Goal: Browse casually

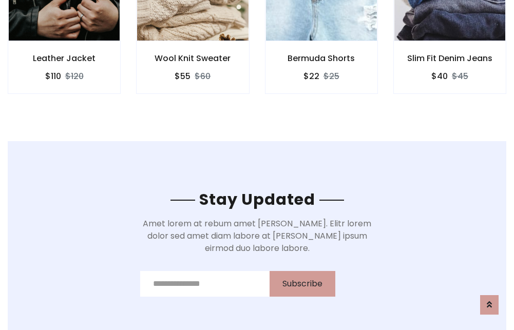
scroll to position [1548, 0]
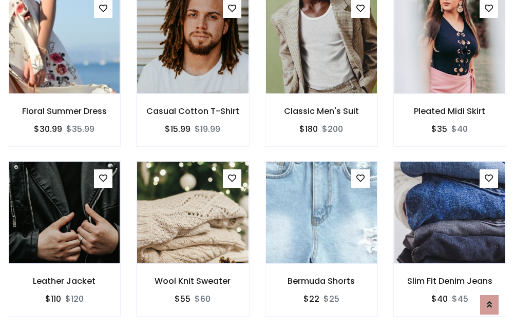
click at [257, 165] on div "Bermuda Shorts $22 $25" at bounding box center [321, 246] width 128 height 170
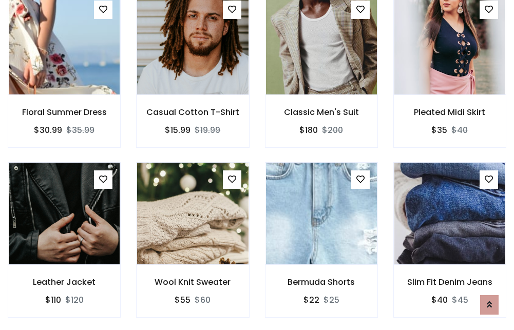
click at [257, 165] on div "Bermuda Shorts $22 $25" at bounding box center [321, 247] width 128 height 170
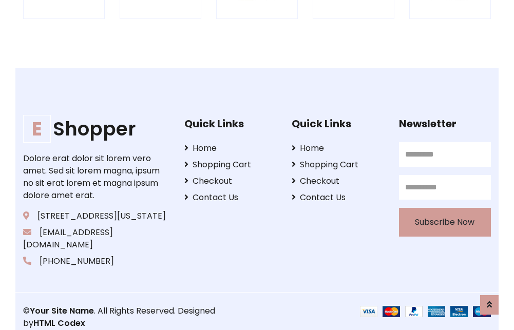
scroll to position [1957, 0]
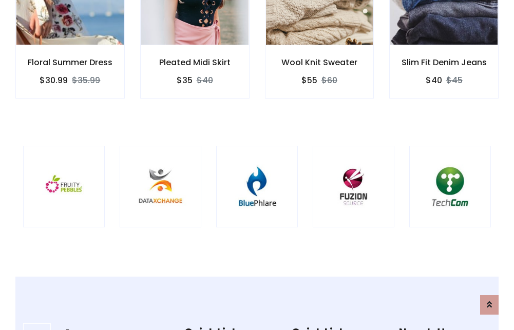
click at [257, 165] on img at bounding box center [257, 187] width 56 height 56
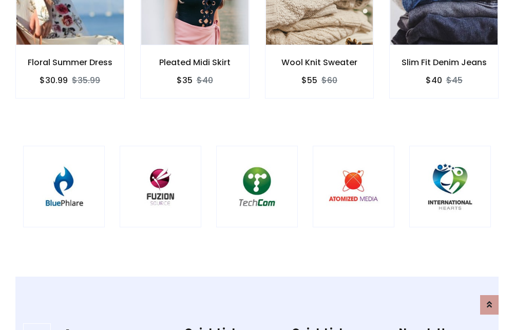
click at [257, 165] on img at bounding box center [257, 187] width 56 height 56
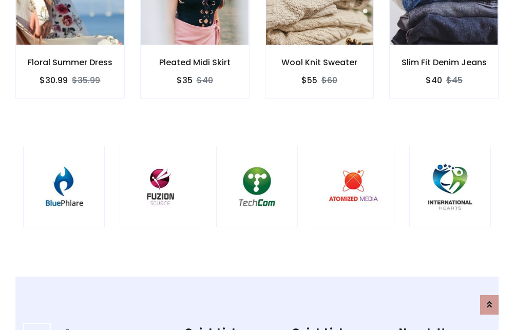
click at [257, 165] on img at bounding box center [257, 187] width 56 height 56
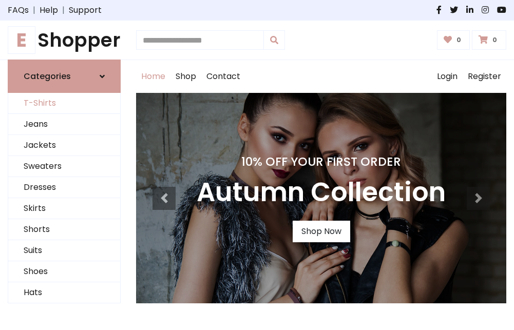
click at [64, 104] on link "T-Shirts" at bounding box center [64, 103] width 112 height 21
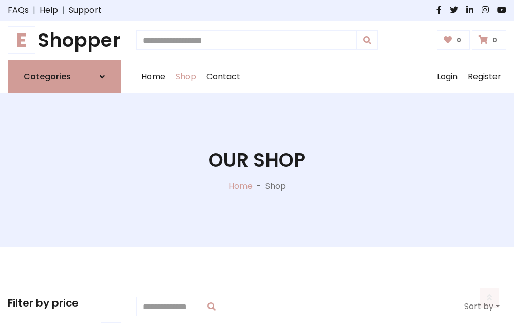
scroll to position [412, 0]
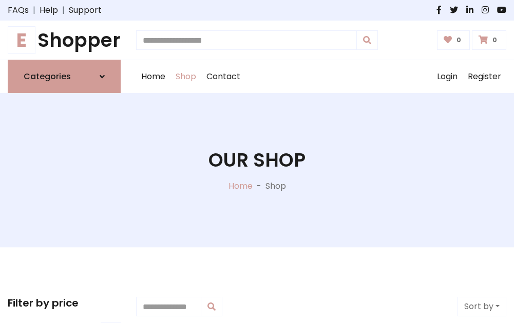
click at [64, 40] on h1 "E Shopper" at bounding box center [64, 40] width 113 height 23
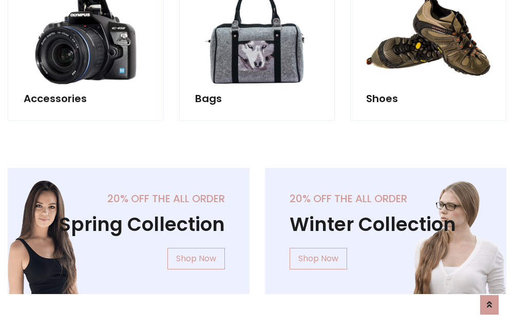
scroll to position [999, 0]
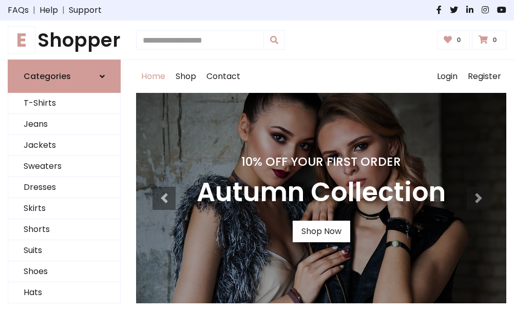
scroll to position [337, 0]
